Goal: Go to known website: Go to known website

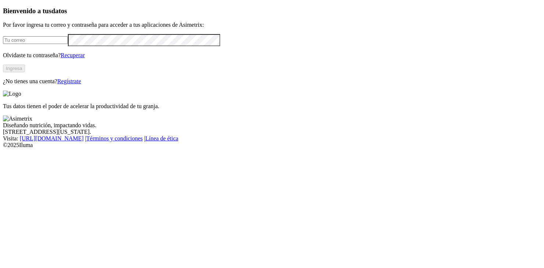
click at [68, 44] on input "email" at bounding box center [35, 40] width 65 height 8
type input "[EMAIL_ADDRESS][DOMAIN_NAME]"
click at [25, 72] on button "Ingresa" at bounding box center [14, 69] width 22 height 8
